Goal: Task Accomplishment & Management: Manage account settings

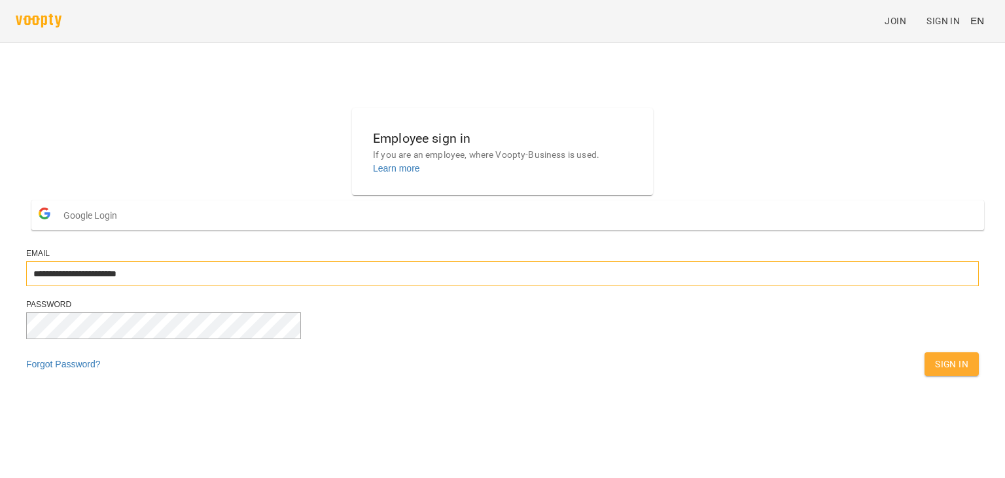
drag, startPoint x: 496, startPoint y: 307, endPoint x: 463, endPoint y: 308, distance: 33.4
click at [463, 286] on input "**********" at bounding box center [502, 273] width 953 height 25
type input "**********"
click at [935, 372] on span "Sign In" at bounding box center [951, 364] width 33 height 16
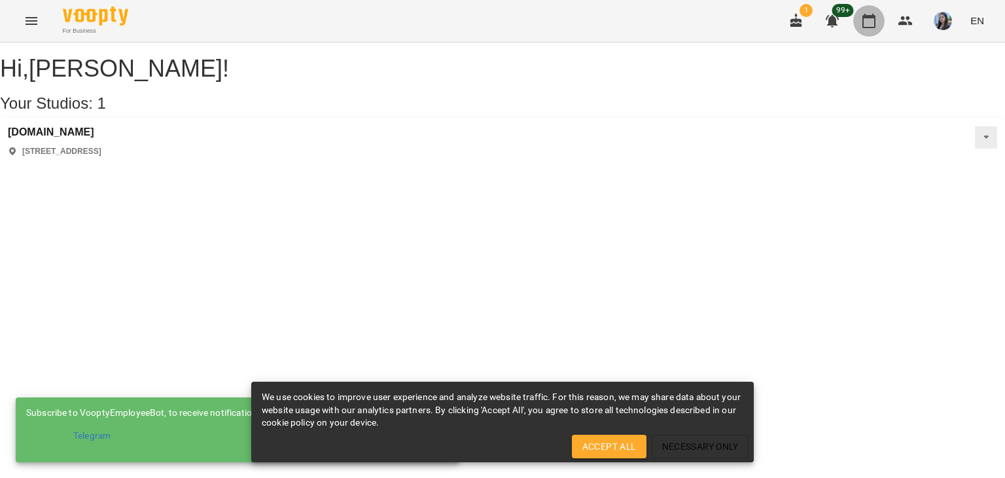
click at [869, 29] on button "button" at bounding box center [868, 20] width 31 height 31
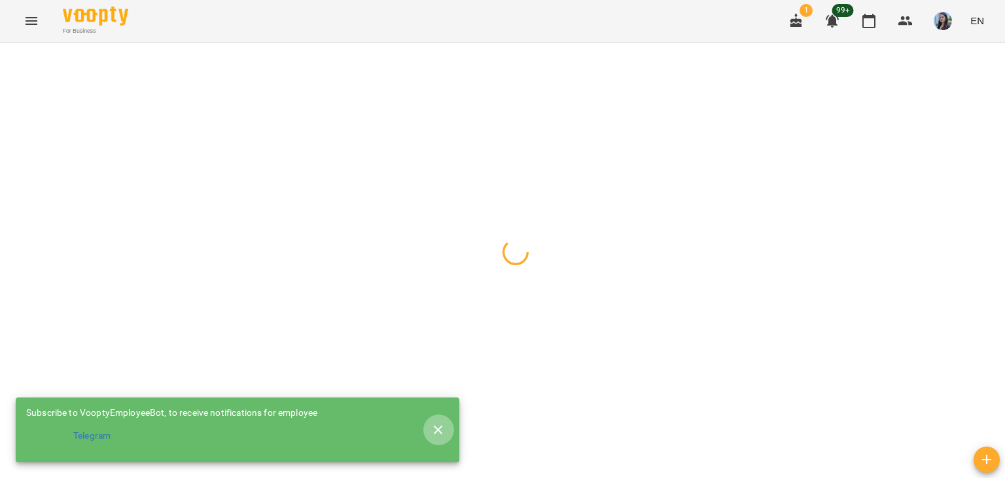
click at [445, 427] on button "button" at bounding box center [438, 429] width 31 height 31
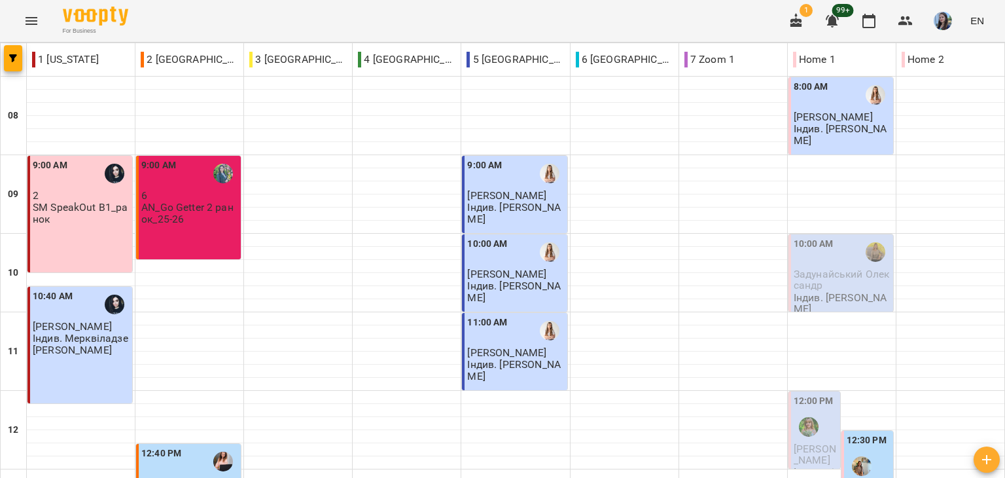
scroll to position [523, 0]
click at [152, 21] on div "For Business 1 99+ EN" at bounding box center [502, 21] width 1005 height 42
click at [152, 19] on div "For Business 1 99+ EN" at bounding box center [502, 21] width 1005 height 42
click at [175, 26] on div "For Business 1 99+ EN" at bounding box center [502, 21] width 1005 height 42
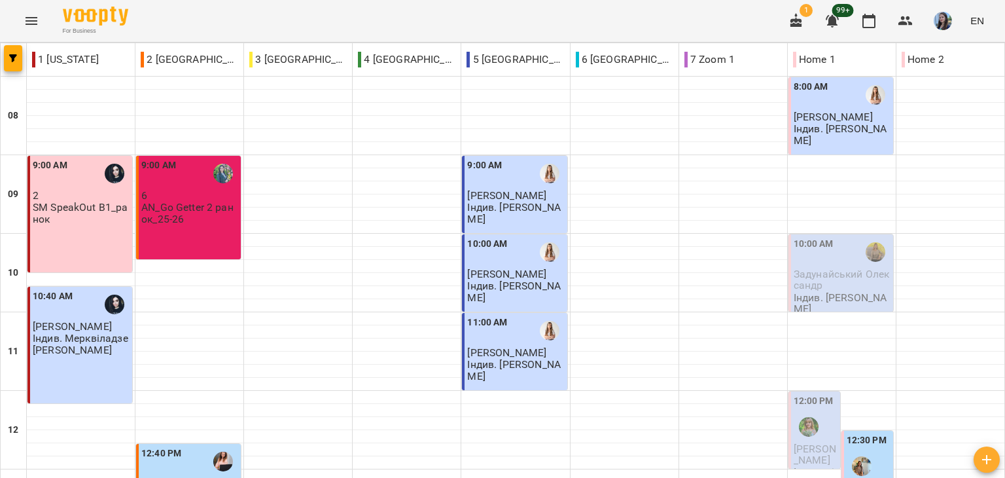
scroll to position [707, 0]
drag, startPoint x: 150, startPoint y: 16, endPoint x: 238, endPoint y: 3, distance: 89.3
click at [150, 16] on div "For Business 1 99+ EN" at bounding box center [502, 21] width 1005 height 42
click at [147, 19] on div "For Business 1 99+ EN" at bounding box center [502, 21] width 1005 height 42
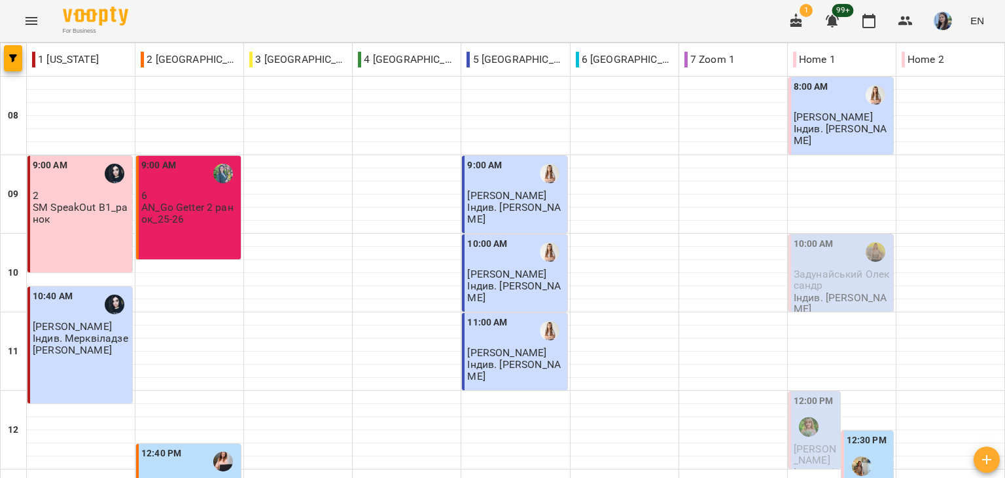
scroll to position [707, 0]
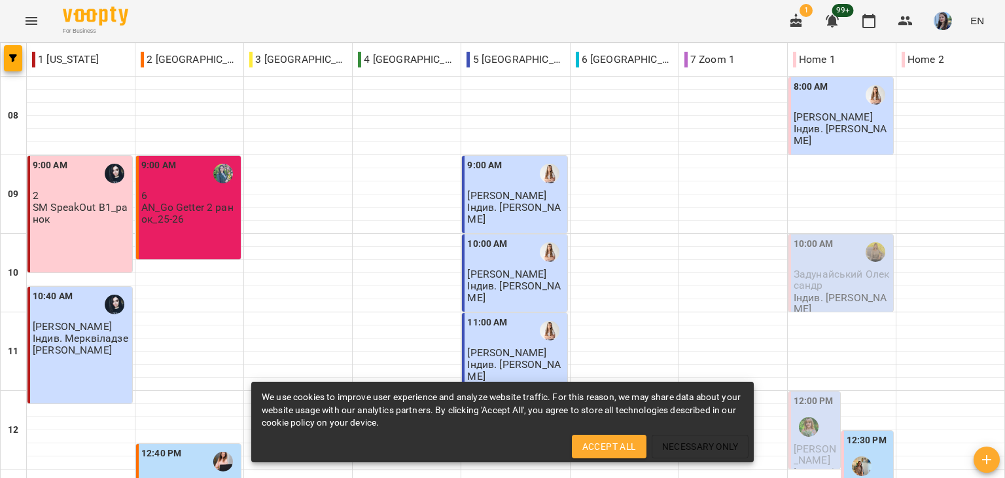
scroll to position [707, 0]
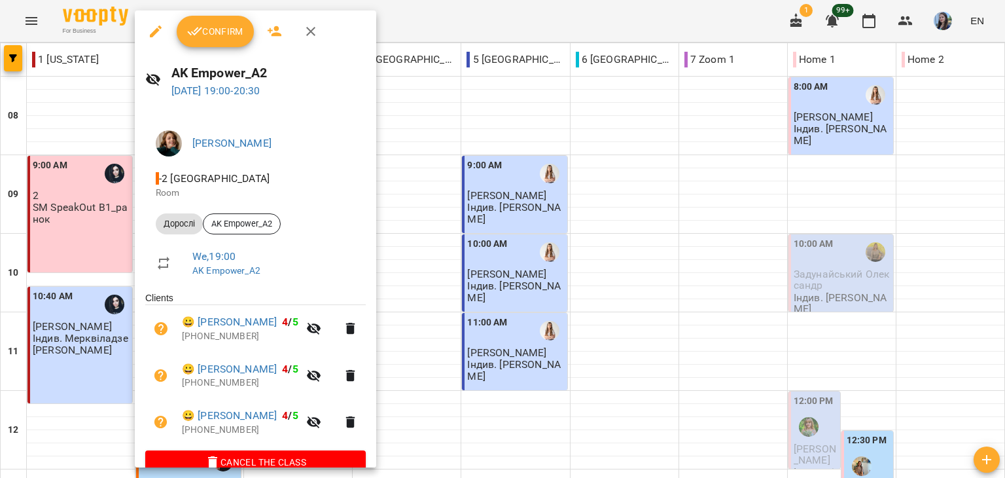
click at [154, 31] on icon "button" at bounding box center [156, 32] width 12 height 12
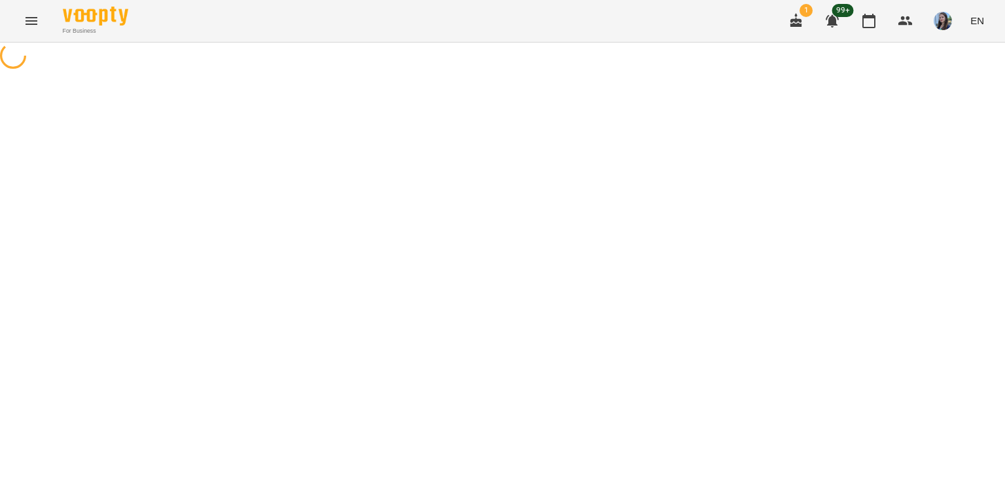
select select "*******"
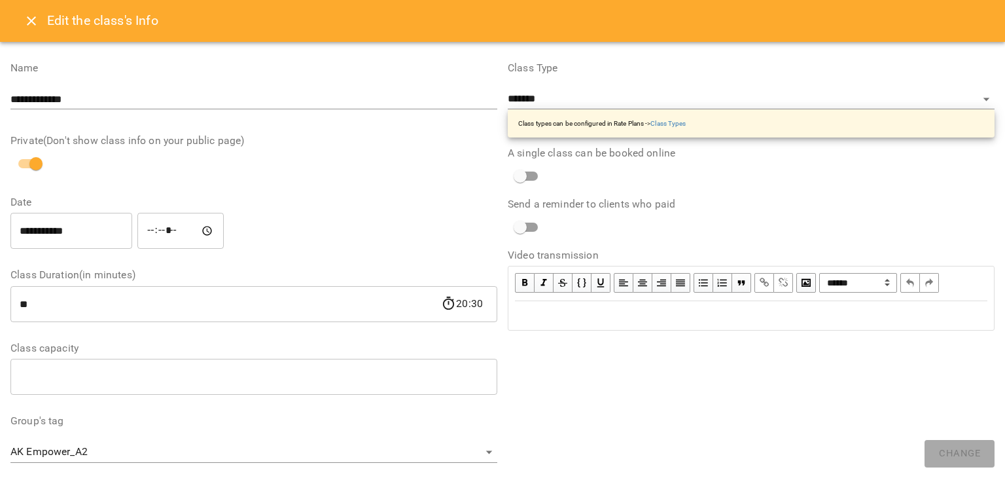
click at [32, 16] on icon "Close" at bounding box center [32, 21] width 16 height 16
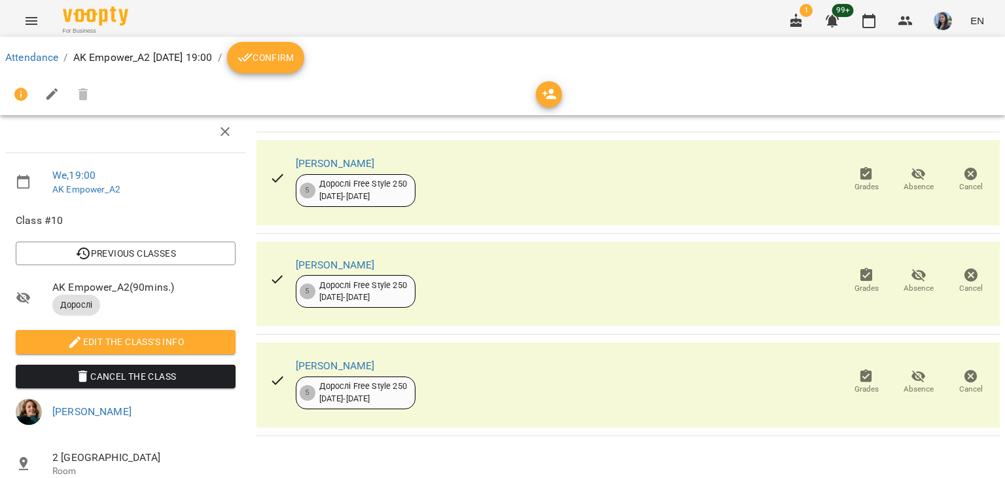
scroll to position [144, 0]
click at [874, 24] on icon "button" at bounding box center [869, 21] width 16 height 16
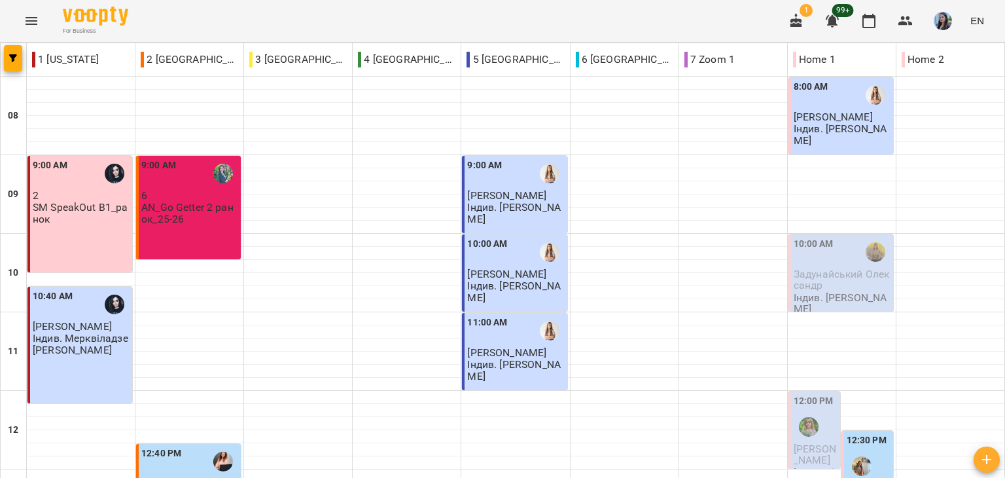
scroll to position [707, 0]
drag, startPoint x: 181, startPoint y: 24, endPoint x: 181, endPoint y: 35, distance: 10.5
click at [181, 24] on div "For Business 1 99+ EN" at bounding box center [502, 21] width 1005 height 42
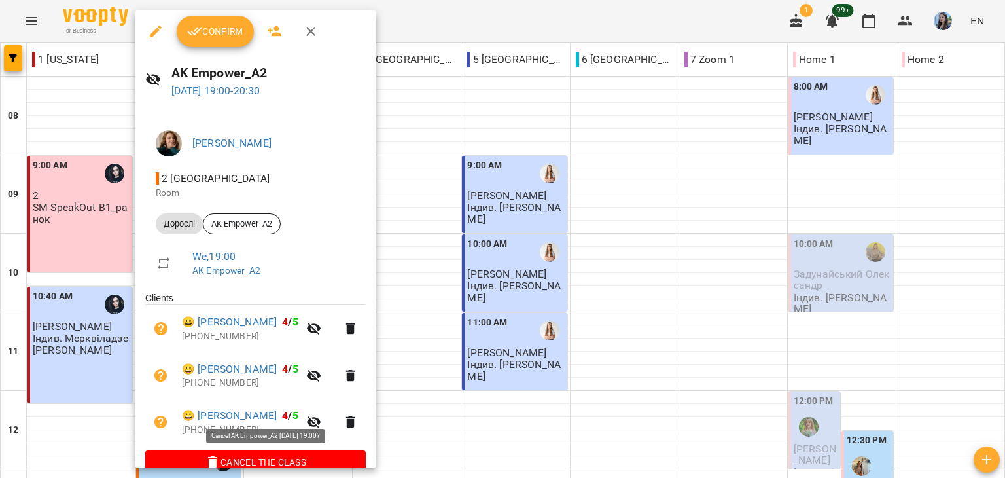
click at [308, 457] on span "Cancel the class" at bounding box center [256, 462] width 200 height 16
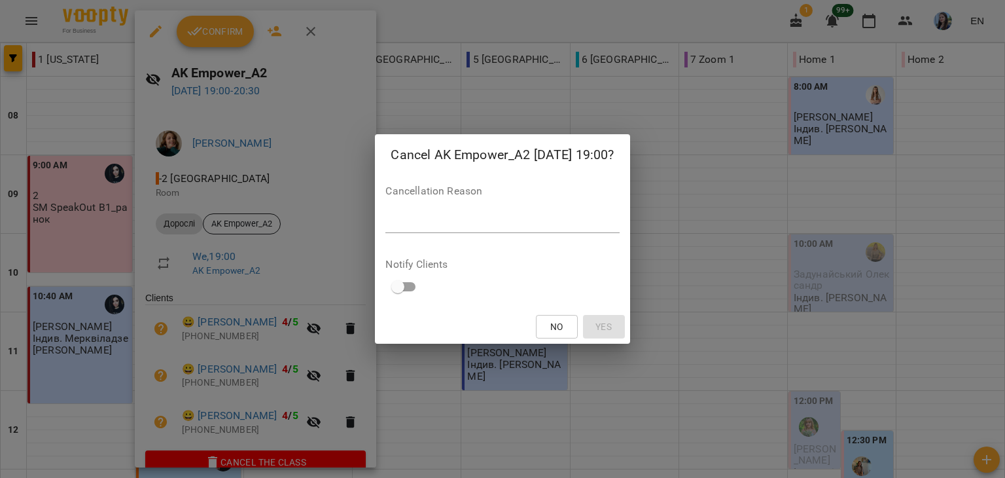
drag, startPoint x: 474, startPoint y: 195, endPoint x: 476, endPoint y: 212, distance: 17.2
click at [474, 197] on div "Cancellation Reason *" at bounding box center [502, 212] width 234 height 52
click at [479, 217] on textarea at bounding box center [502, 222] width 234 height 12
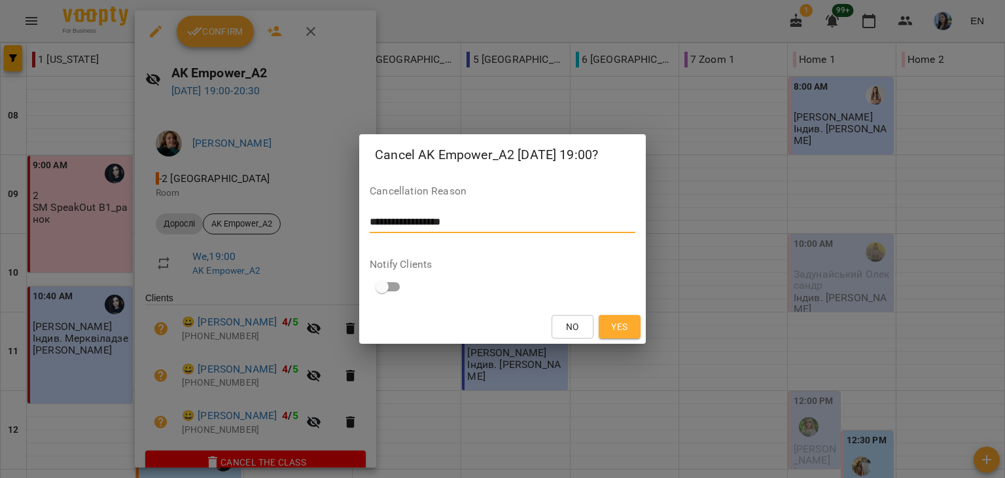
type textarea "**********"
click at [626, 324] on span "Yes" at bounding box center [619, 327] width 16 height 16
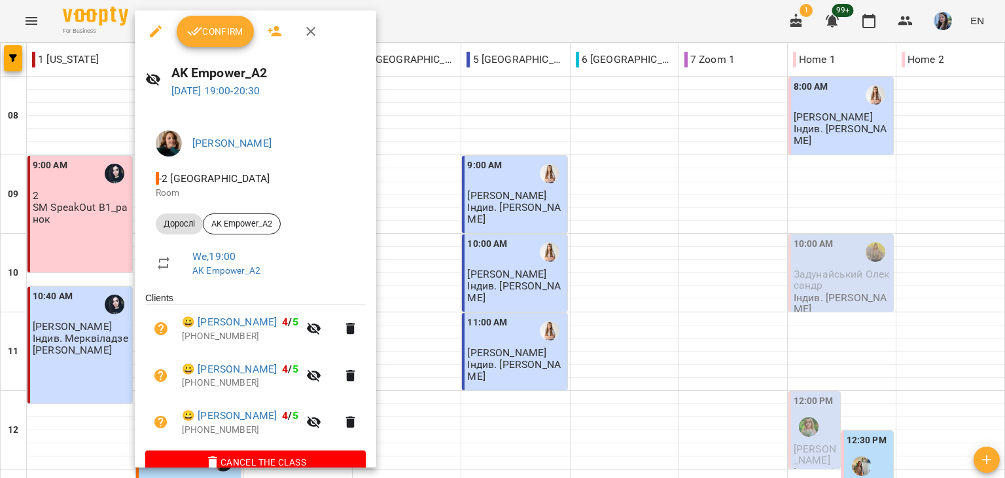
scroll to position [0, 0]
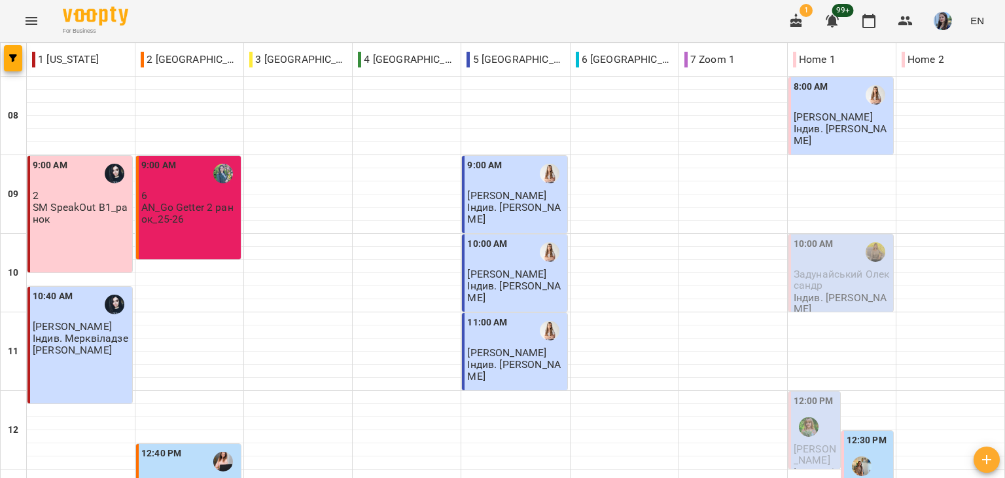
click at [165, 19] on div "For Business 1 99+ EN" at bounding box center [502, 21] width 1005 height 42
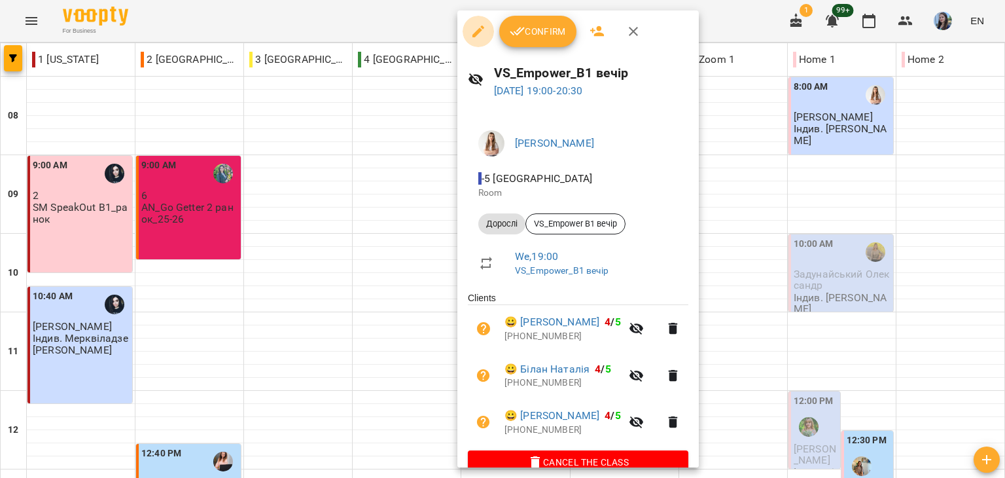
click at [480, 29] on icon "button" at bounding box center [478, 32] width 12 height 12
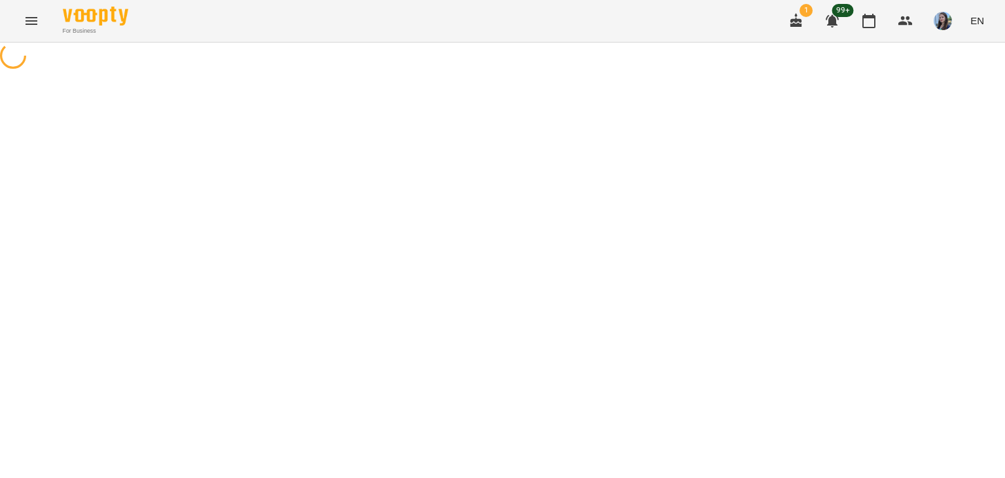
select select "*******"
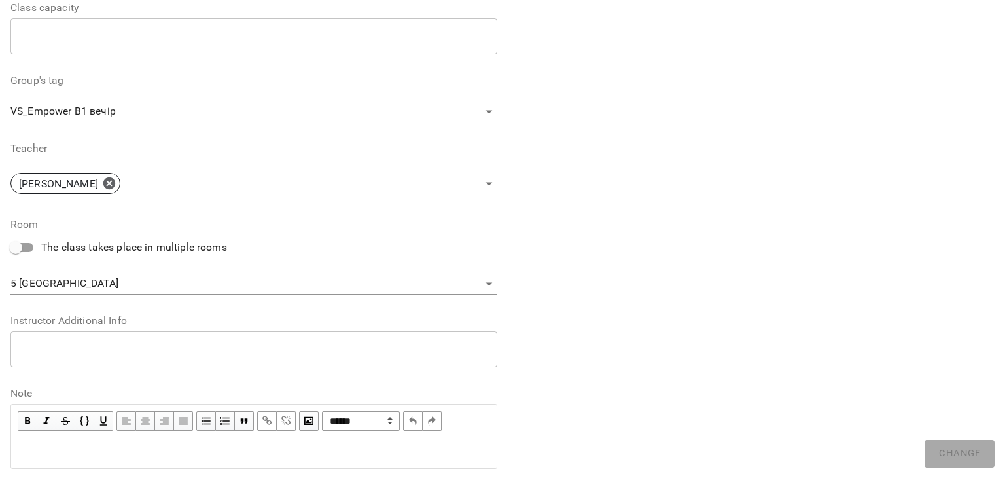
scroll to position [311, 0]
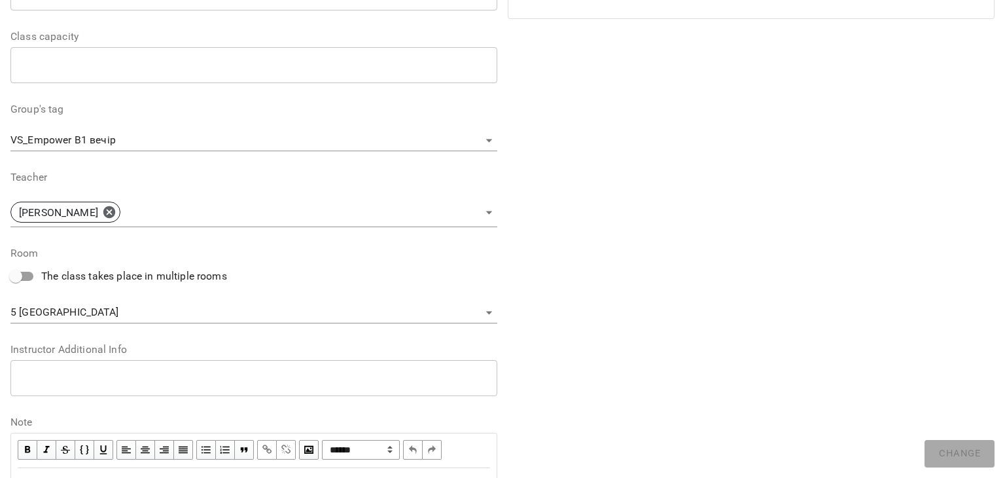
click at [183, 315] on body "**********" at bounding box center [502, 321] width 1005 height 643
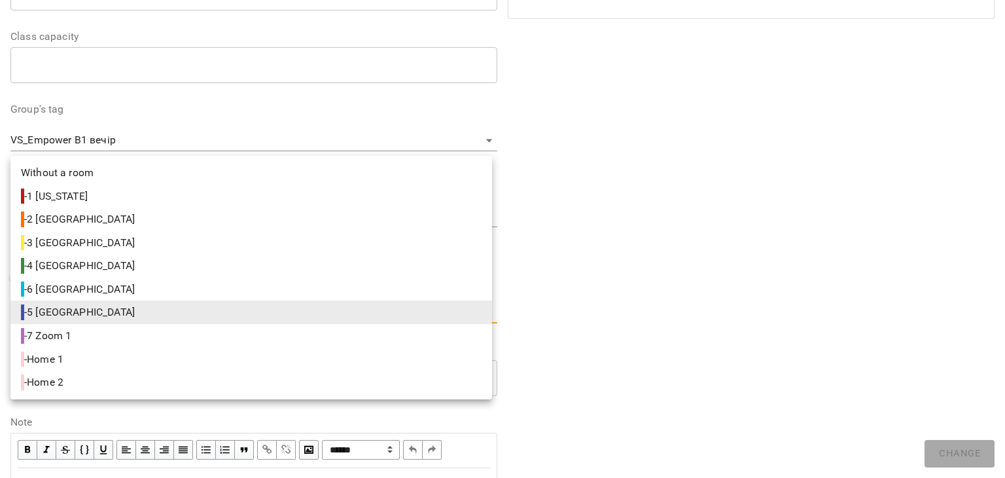
click at [79, 221] on span "- 2 London" at bounding box center [79, 219] width 116 height 16
type input "**********"
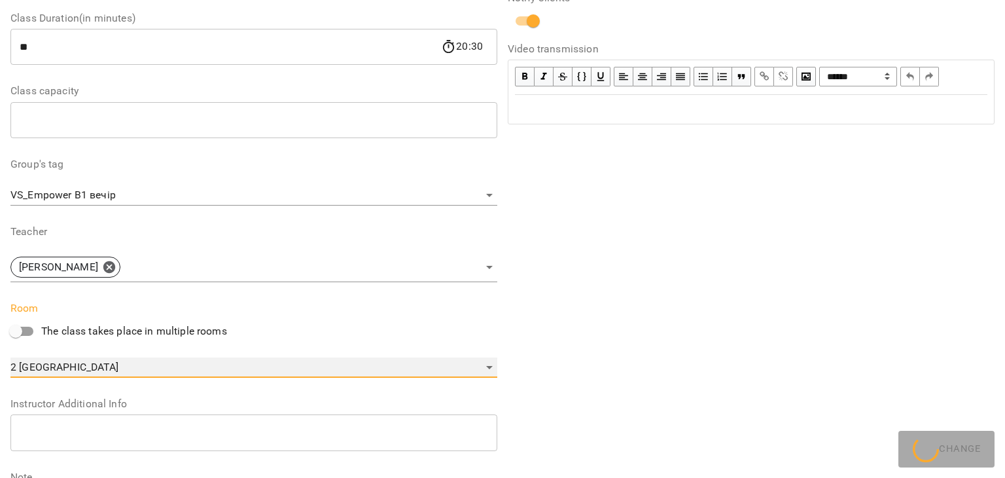
scroll to position [366, 0]
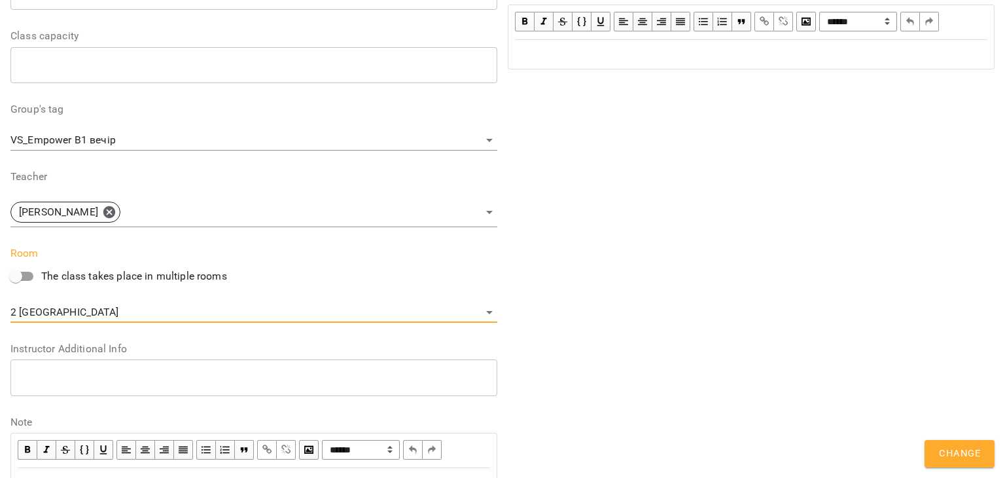
click at [806, 299] on div "**********" at bounding box center [750, 124] width 497 height 777
click at [945, 448] on span "Change" at bounding box center [959, 453] width 41 height 17
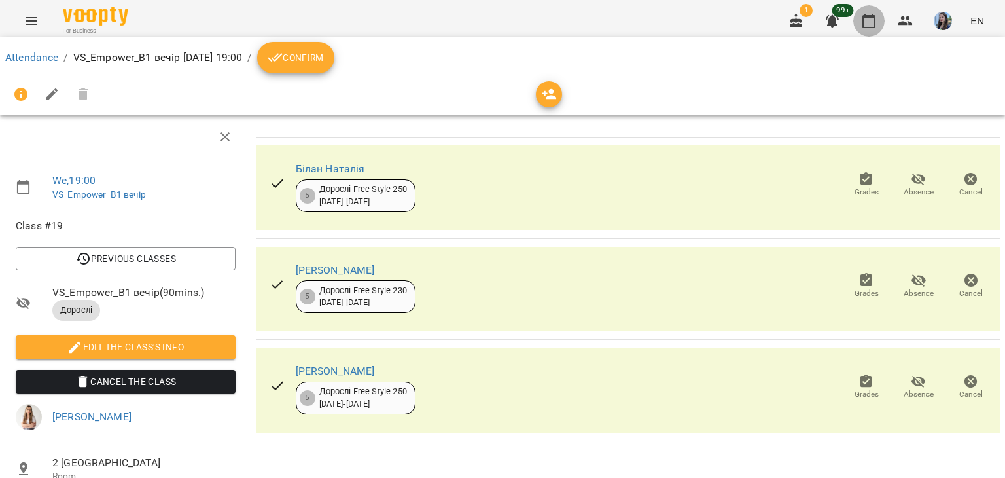
click at [875, 26] on icon "button" at bounding box center [868, 21] width 13 height 14
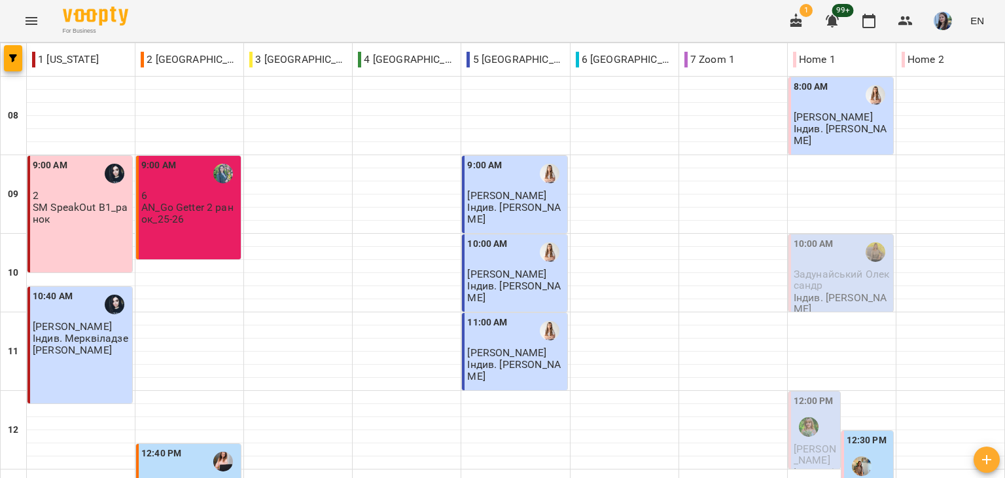
scroll to position [707, 0]
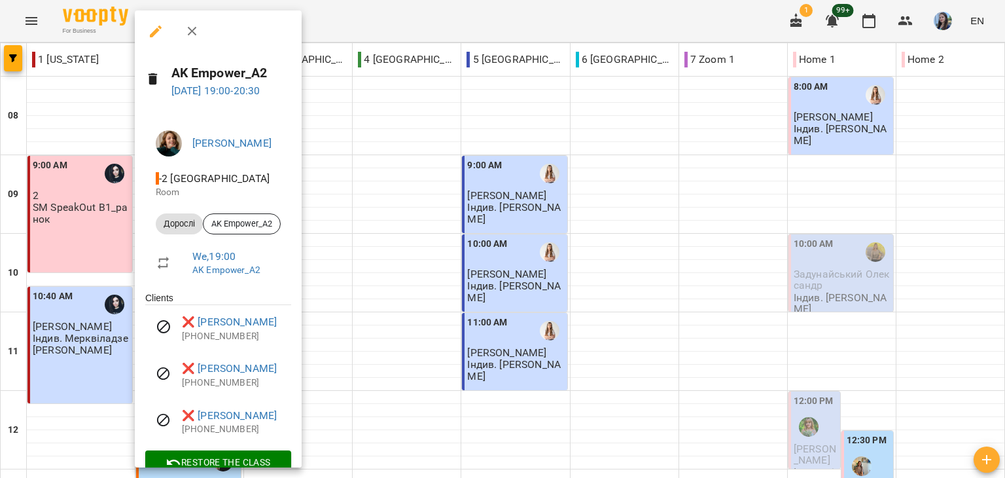
click at [741, 184] on div at bounding box center [502, 239] width 1005 height 478
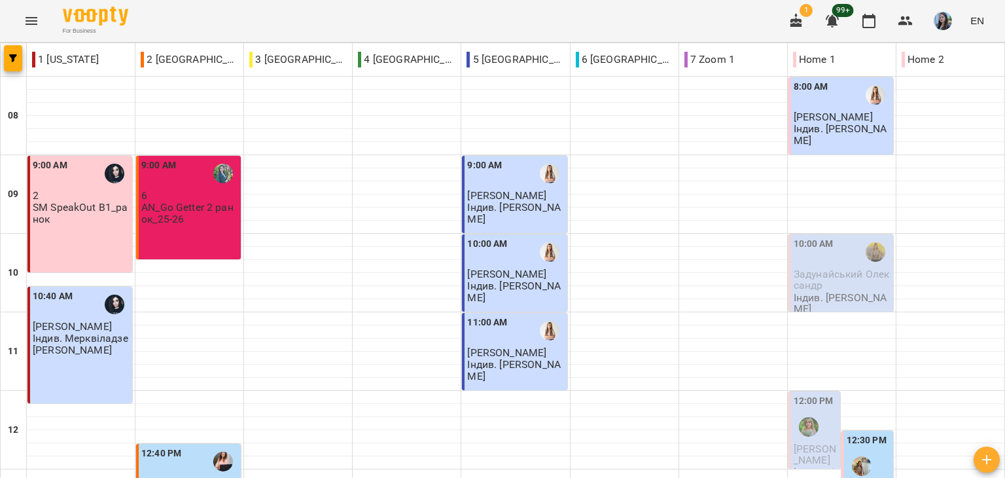
click at [345, 22] on div "For Business 1 99+ EN" at bounding box center [502, 21] width 1005 height 42
drag, startPoint x: 150, startPoint y: 29, endPoint x: 164, endPoint y: 38, distance: 16.2
click at [150, 29] on div "For Business 1 99+ EN" at bounding box center [502, 21] width 1005 height 42
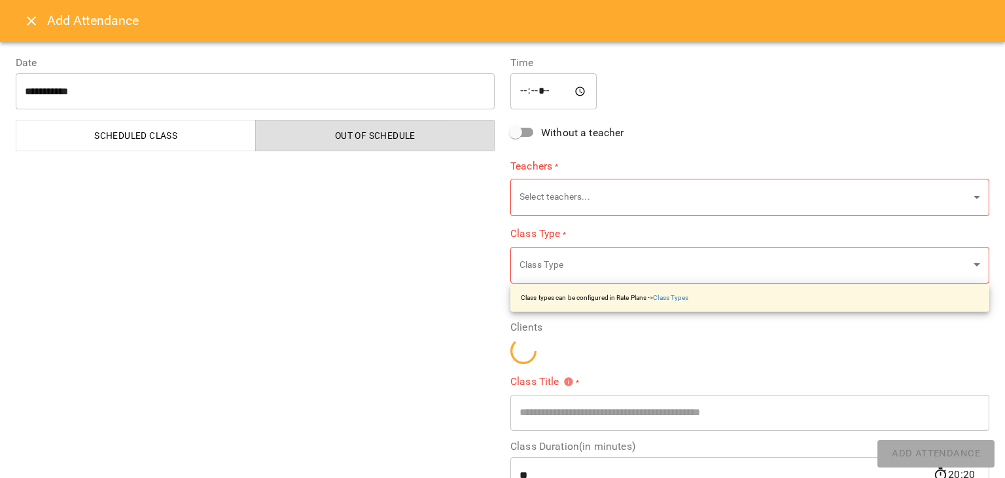
type input "**********"
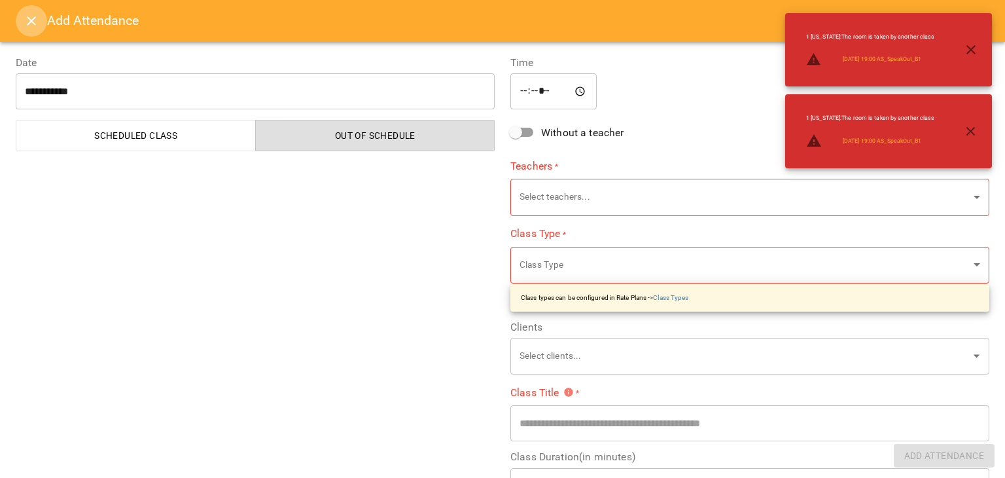
click at [34, 19] on icon "Close" at bounding box center [31, 20] width 9 height 9
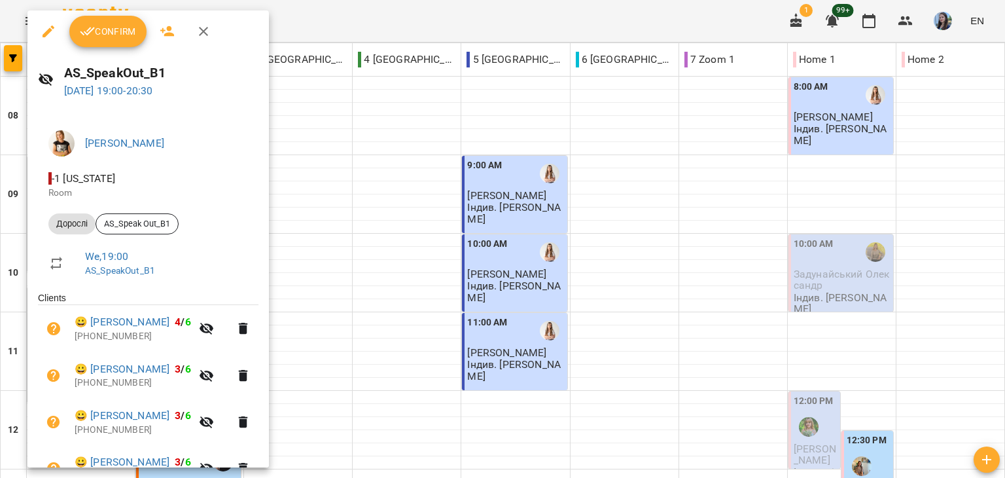
click at [489, 25] on div at bounding box center [502, 239] width 1005 height 478
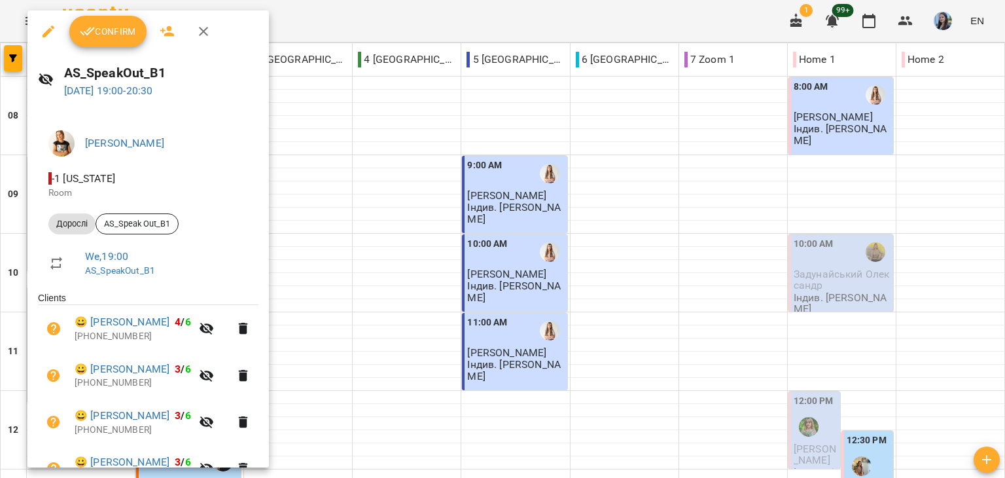
click at [46, 33] on icon "button" at bounding box center [49, 32] width 12 height 12
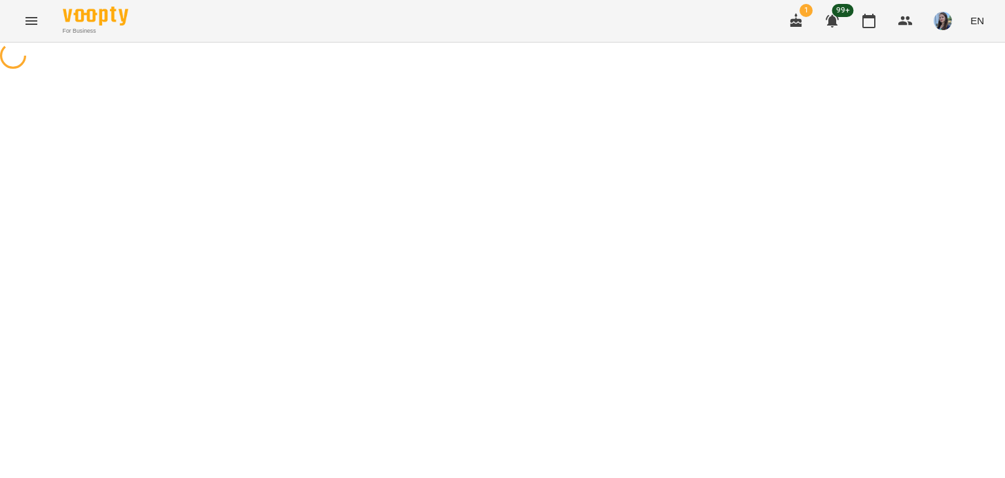
select select "*******"
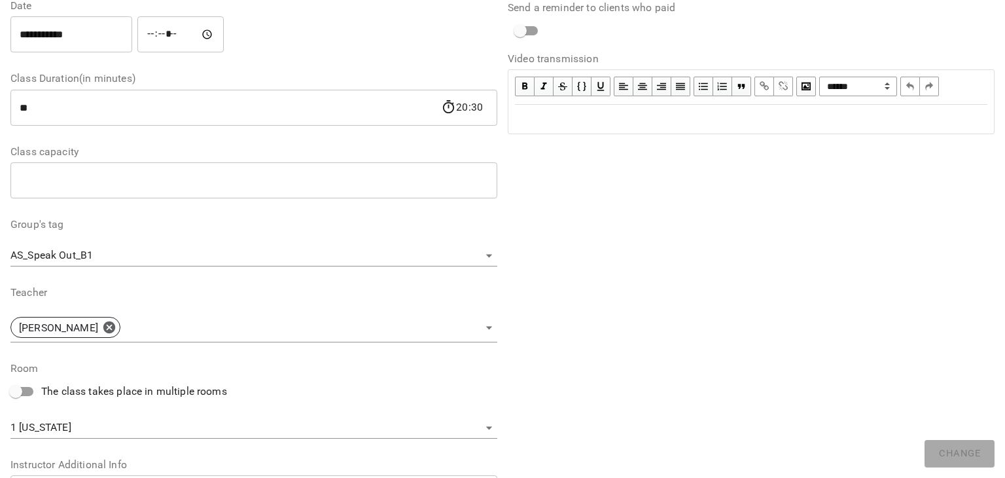
scroll to position [327, 0]
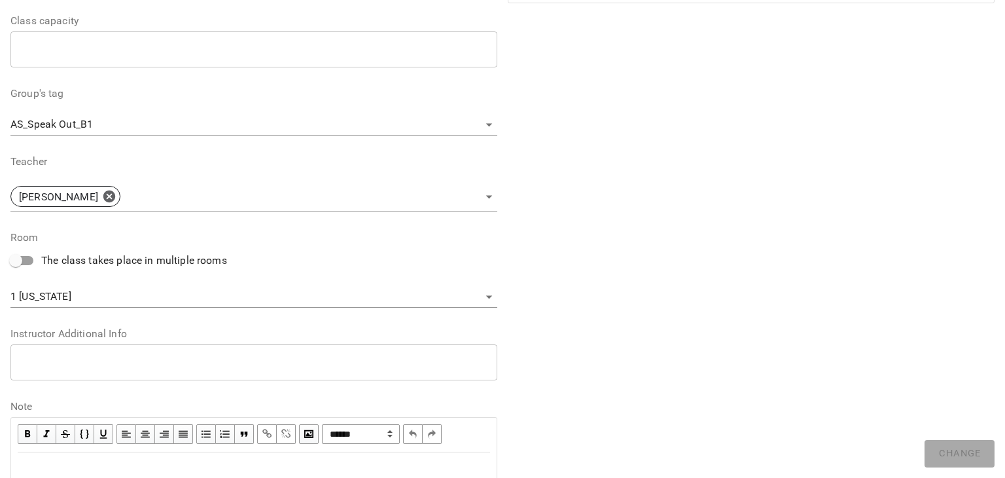
click at [165, 303] on body "For Business 1 99+ EN Attendance / AS_SpeakOut_B1 Wed, 15 Oct 2025 19:00 / Conf…" at bounding box center [502, 324] width 1005 height 648
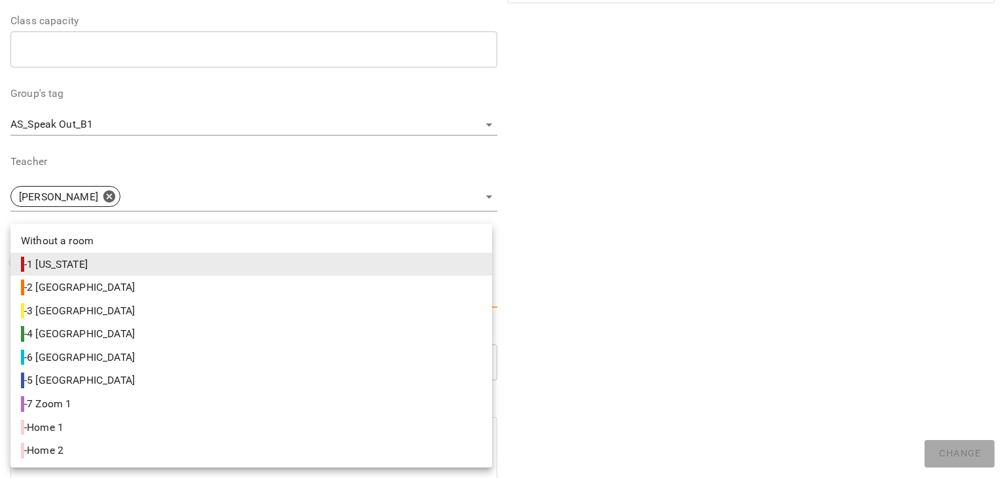
click at [61, 371] on li "- 5 Paris" at bounding box center [250, 380] width 481 height 24
type input "**********"
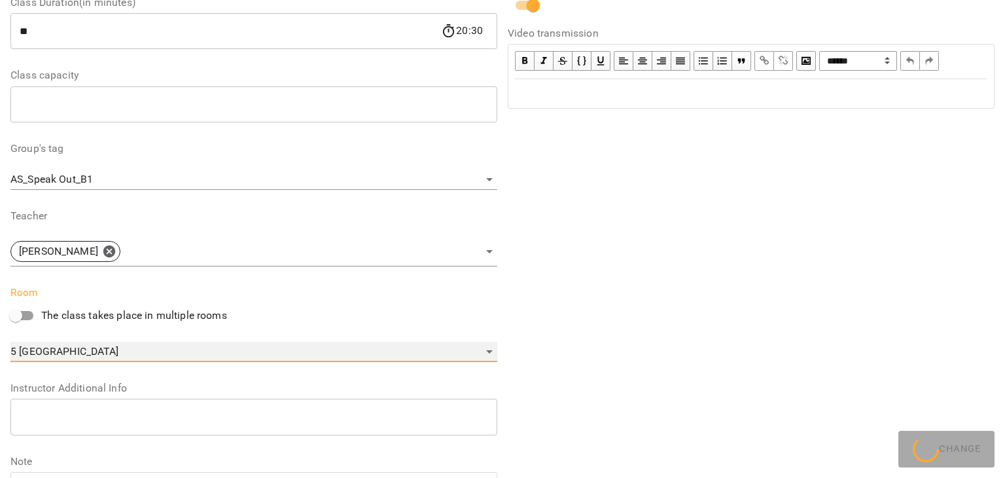
scroll to position [381, 0]
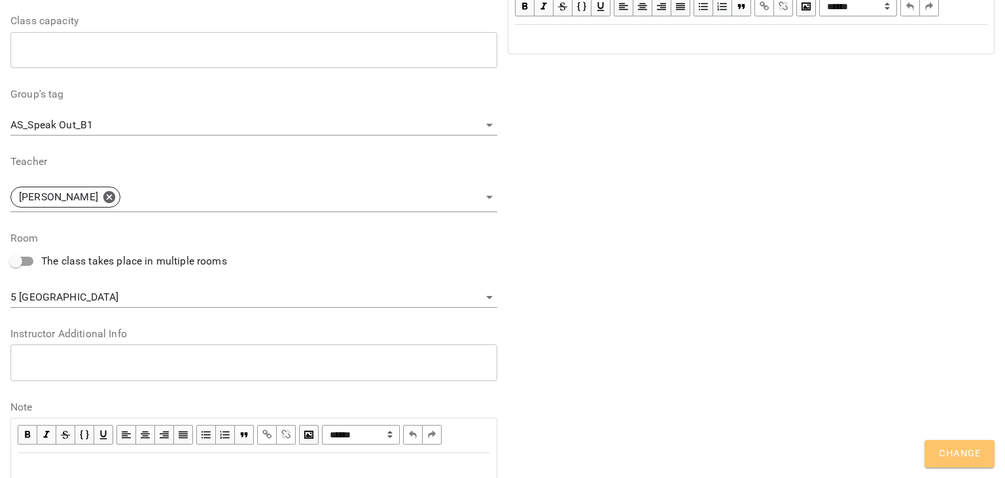
click at [984, 454] on button "Change" at bounding box center [959, 453] width 70 height 27
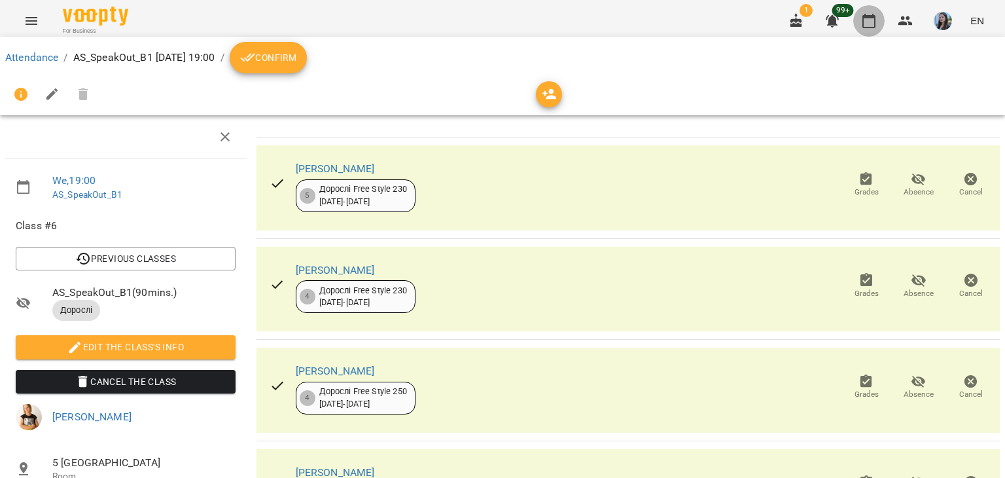
click at [873, 22] on icon "button" at bounding box center [869, 21] width 16 height 16
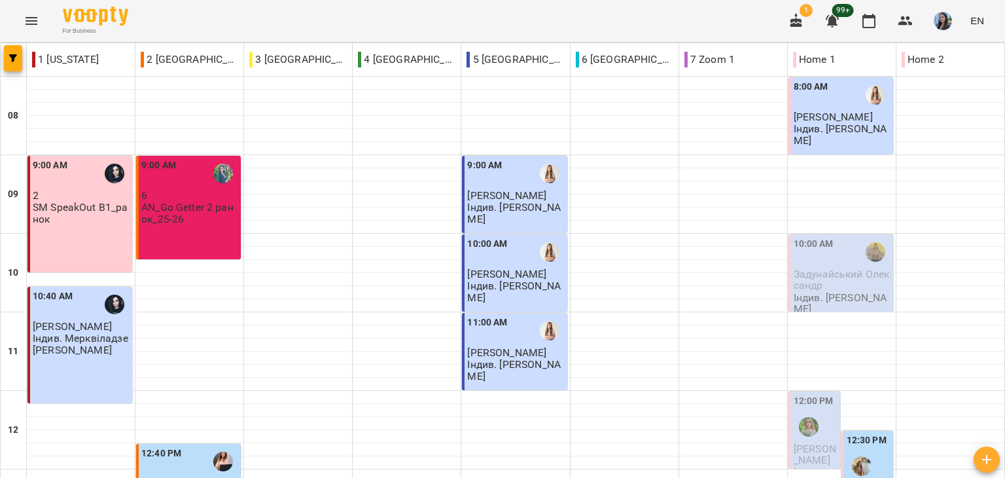
scroll to position [707, 0]
click at [149, 22] on div "For Business 1 99+ EN" at bounding box center [502, 21] width 1005 height 42
click at [495, 14] on div "For Business 1 99+ EN" at bounding box center [502, 21] width 1005 height 42
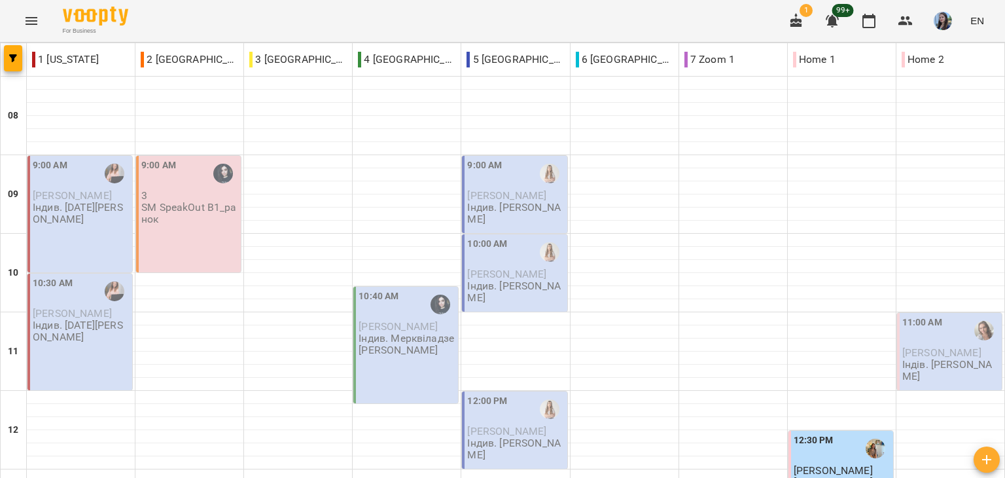
scroll to position [510, 0]
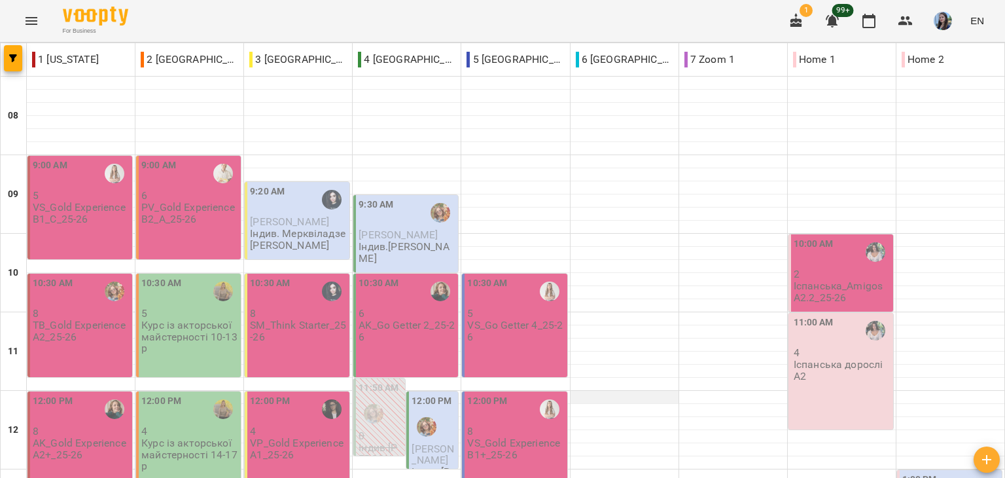
scroll to position [65, 0]
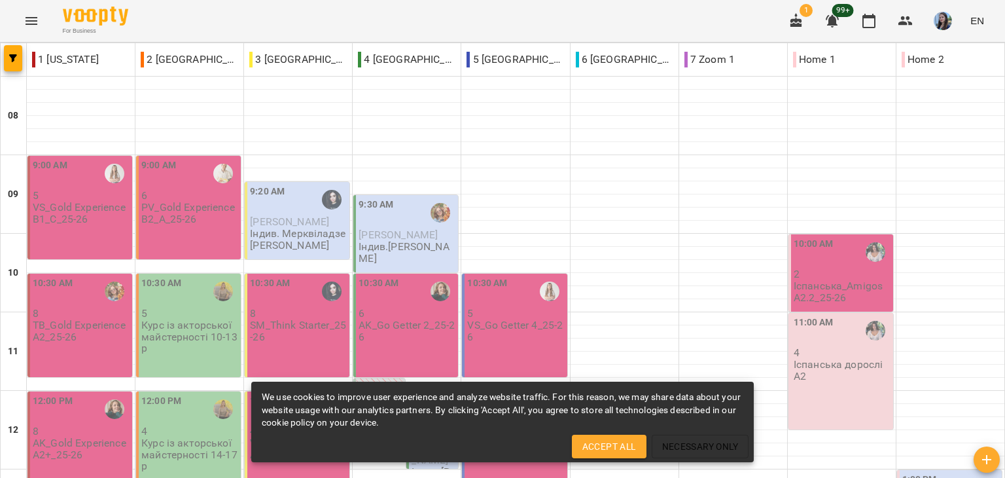
click at [609, 443] on span "Accept All" at bounding box center [609, 446] width 54 height 16
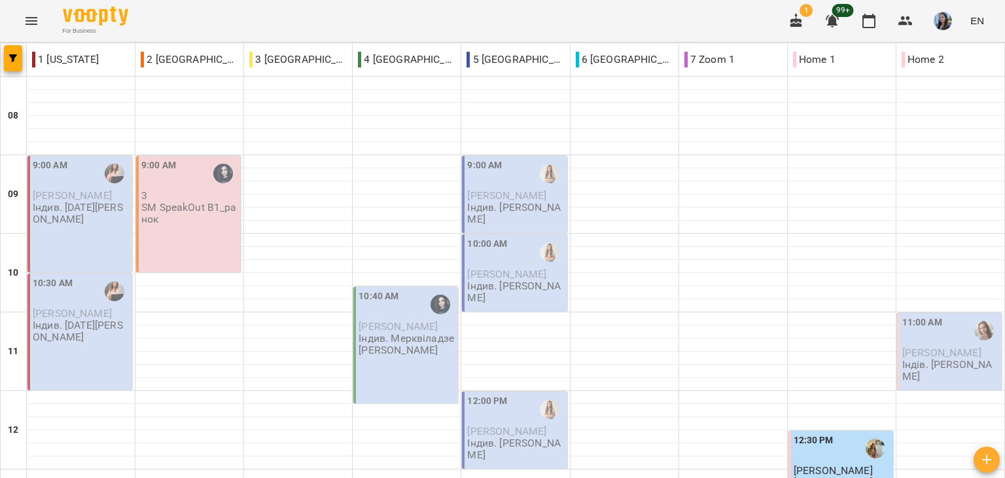
scroll to position [393, 0]
click at [173, 28] on div "For Business 1 99+ EN" at bounding box center [502, 21] width 1005 height 42
